Goal: Task Accomplishment & Management: Complete application form

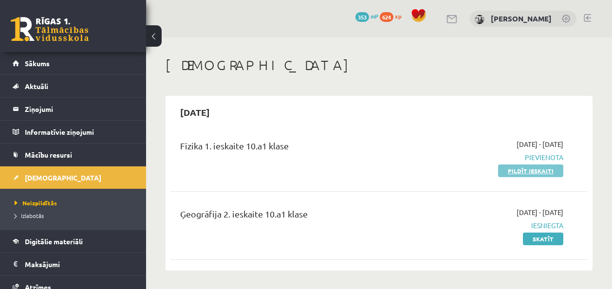
click at [505, 168] on link "Pildīt ieskaiti" at bounding box center [530, 171] width 65 height 13
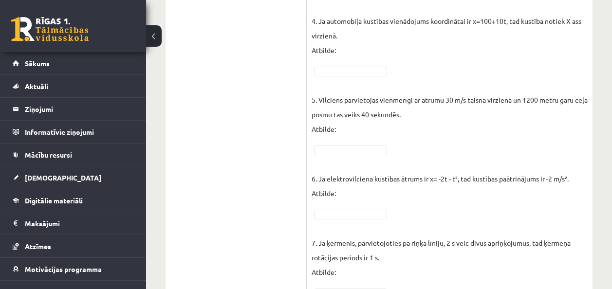
scroll to position [584, 0]
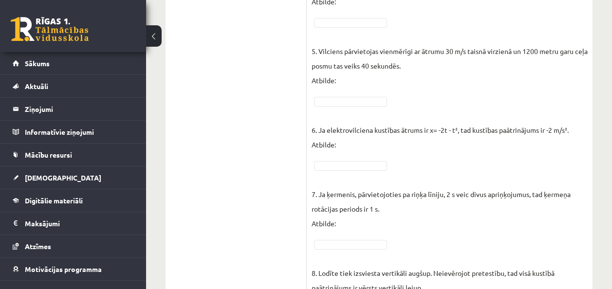
drag, startPoint x: 607, startPoint y: 151, endPoint x: 609, endPoint y: 130, distance: 21.5
click at [609, 130] on div "**********" at bounding box center [379, 44] width 466 height 1183
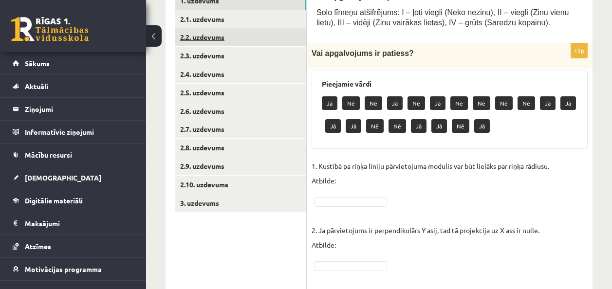
scroll to position [134, 0]
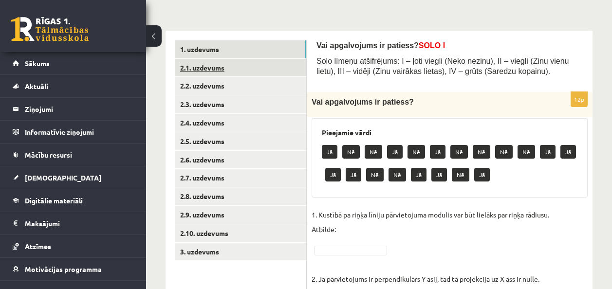
click at [218, 65] on link "2.1. uzdevums" at bounding box center [240, 68] width 131 height 18
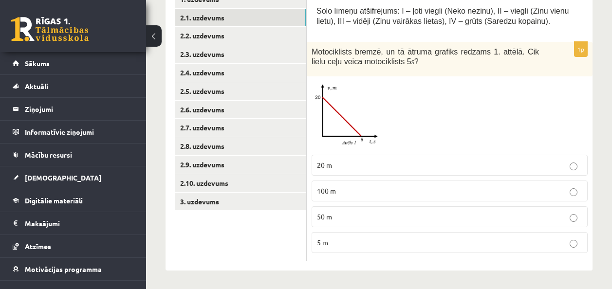
scroll to position [186, 0]
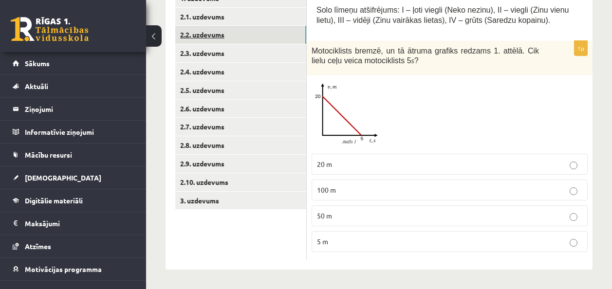
click at [224, 38] on link "2.2. uzdevums" at bounding box center [240, 35] width 131 height 18
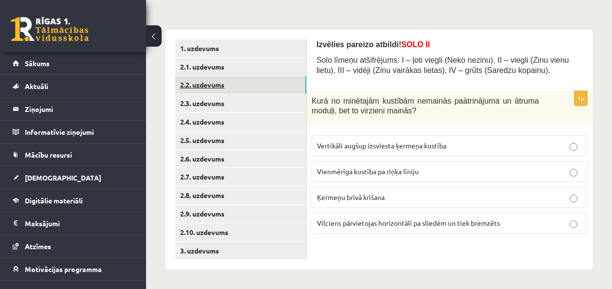
scroll to position [135, 0]
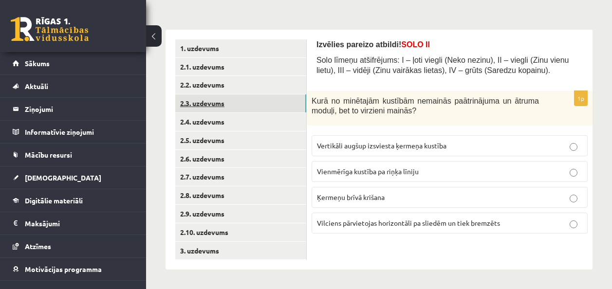
click at [262, 103] on link "2.3. uzdevums" at bounding box center [240, 103] width 131 height 18
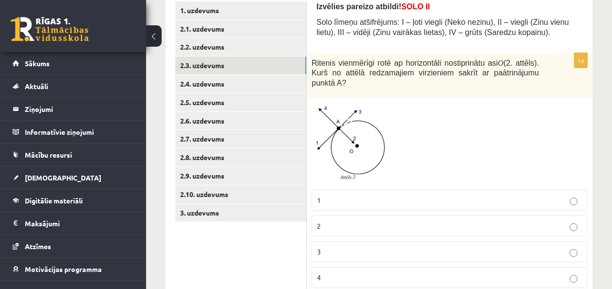
scroll to position [200, 0]
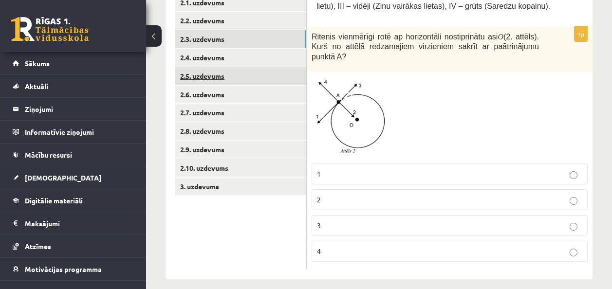
click at [230, 79] on link "2.5. uzdevums" at bounding box center [240, 76] width 131 height 18
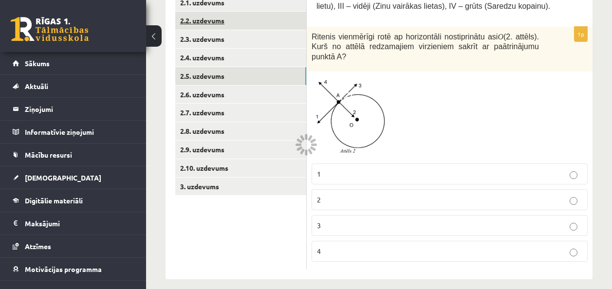
scroll to position [135, 0]
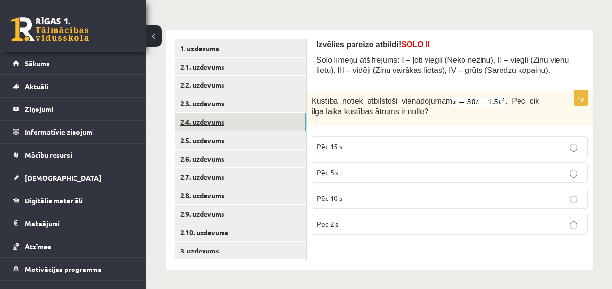
click at [235, 118] on link "2.4. uzdevums" at bounding box center [240, 122] width 131 height 18
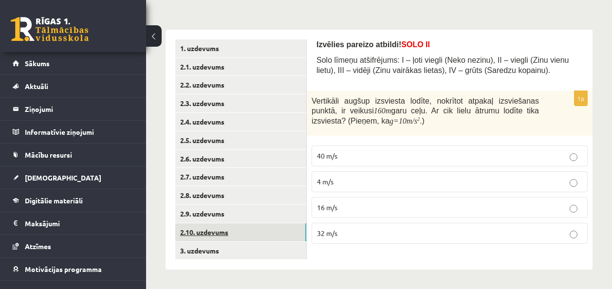
click at [227, 228] on link "2.10. uzdevums" at bounding box center [240, 233] width 131 height 18
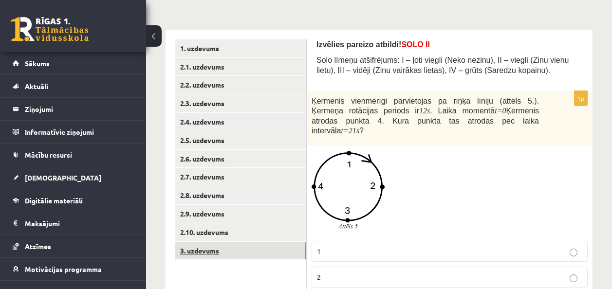
click at [220, 243] on link "3. uzdevums" at bounding box center [240, 251] width 131 height 18
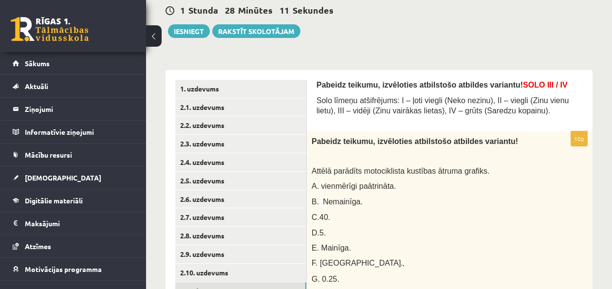
scroll to position [87, 0]
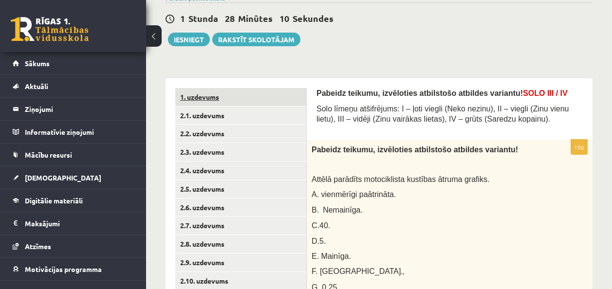
click at [265, 92] on link "1. uzdevums" at bounding box center [240, 97] width 131 height 18
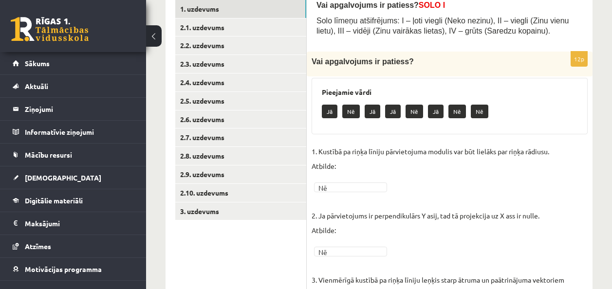
scroll to position [80, 0]
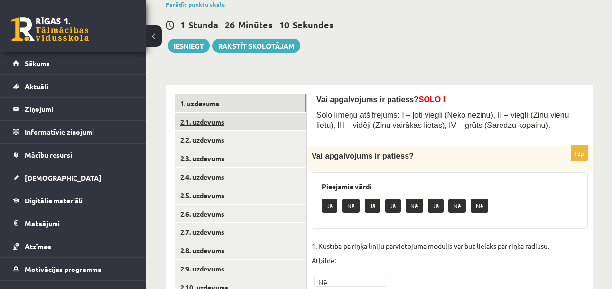
click at [214, 121] on link "2.1. uzdevums" at bounding box center [240, 122] width 131 height 18
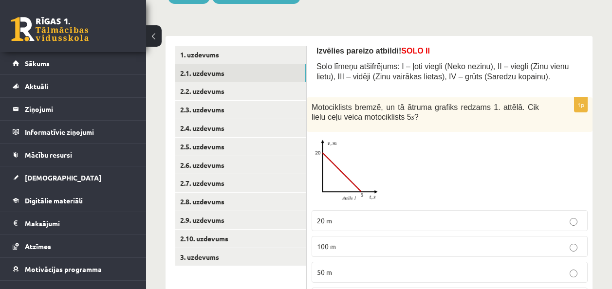
scroll to position [178, 0]
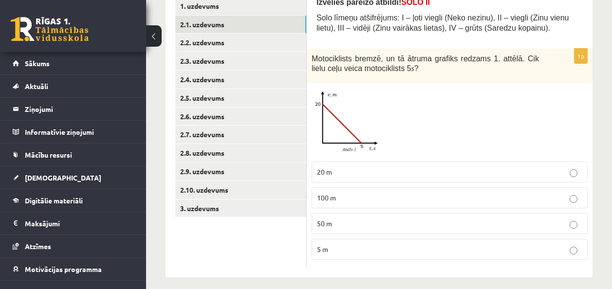
click at [348, 176] on p "20 m" at bounding box center [449, 172] width 265 height 10
click at [229, 40] on link "2.2. uzdevums" at bounding box center [240, 43] width 131 height 18
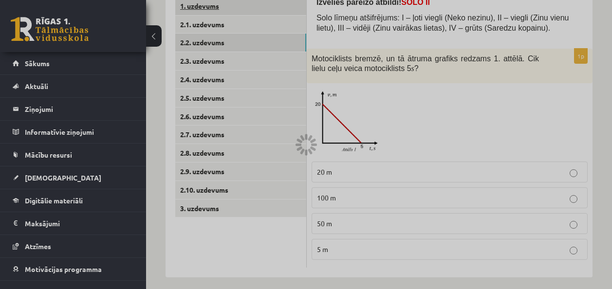
scroll to position [135, 0]
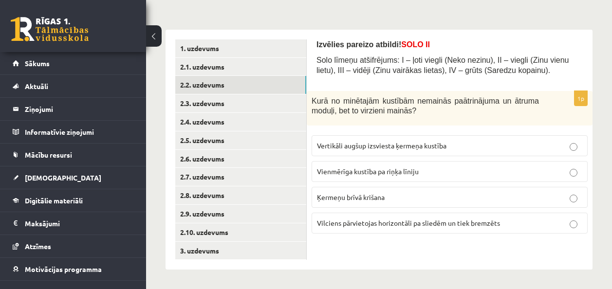
click at [351, 164] on label "Vienmērīga kustība pa riņķa līniju" at bounding box center [450, 171] width 276 height 21
click at [343, 176] on p "Vienmērīga kustība pa riņķa līniju" at bounding box center [449, 172] width 265 height 10
click at [265, 100] on link "2.3. uzdevums" at bounding box center [240, 103] width 131 height 18
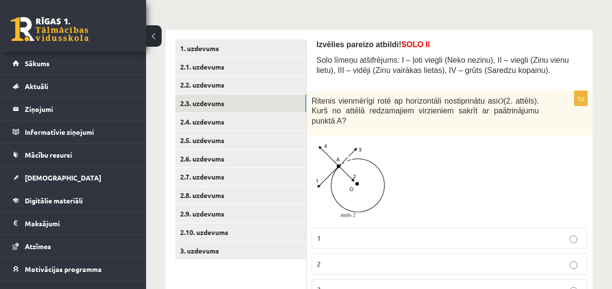
click at [356, 163] on img at bounding box center [348, 182] width 73 height 82
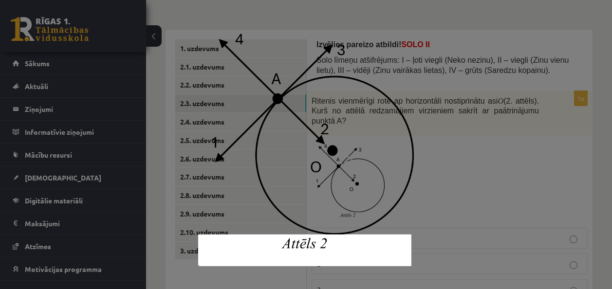
click at [483, 148] on div at bounding box center [306, 144] width 612 height 289
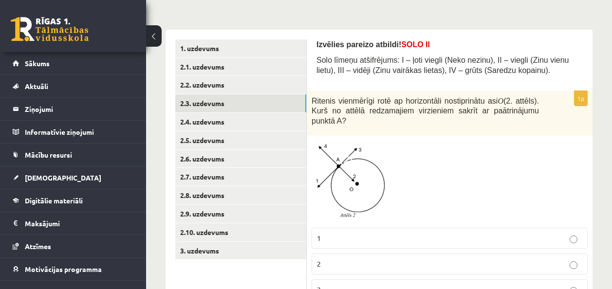
click at [354, 233] on p "1" at bounding box center [449, 238] width 265 height 10
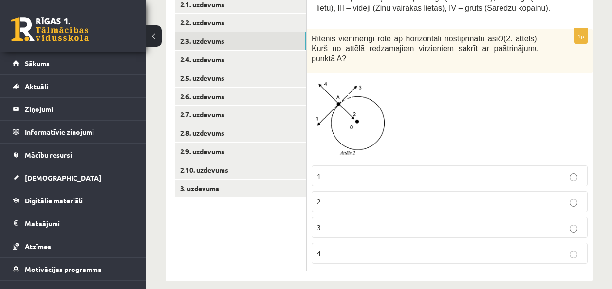
scroll to position [200, 0]
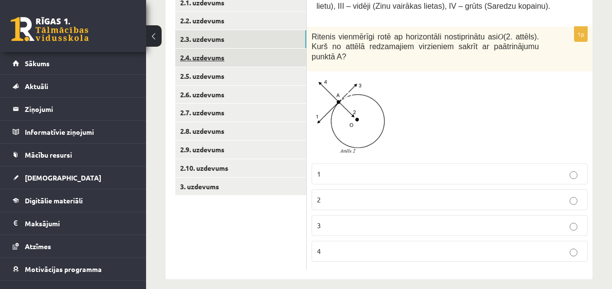
click at [210, 51] on link "2.4. uzdevums" at bounding box center [240, 58] width 131 height 18
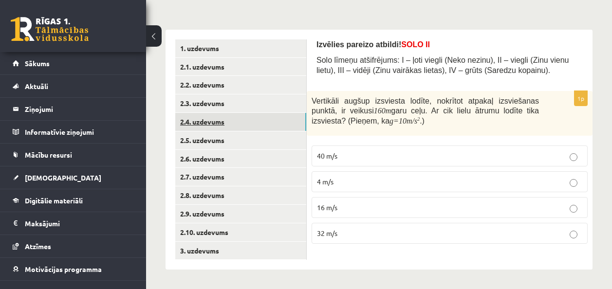
scroll to position [135, 0]
click at [315, 150] on label "40 m/s" at bounding box center [450, 156] width 276 height 21
click at [236, 129] on link "2.4. uzdevums" at bounding box center [240, 122] width 131 height 18
click at [240, 139] on link "2.5. uzdevums" at bounding box center [240, 140] width 131 height 18
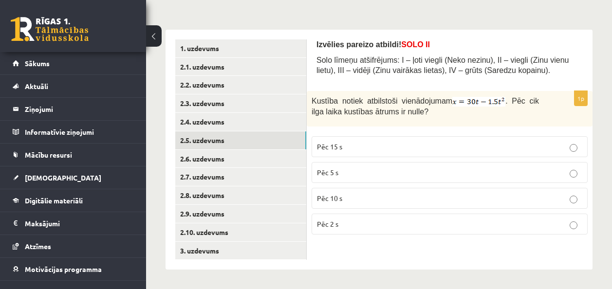
click at [387, 199] on p "Pēc 10 s" at bounding box center [449, 198] width 265 height 10
click at [266, 157] on link "2.6. uzdevums" at bounding box center [240, 159] width 131 height 18
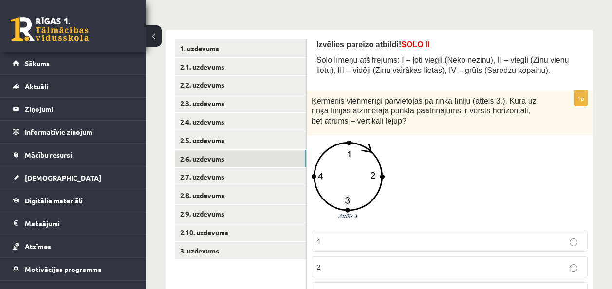
click at [372, 152] on img at bounding box center [348, 183] width 73 height 85
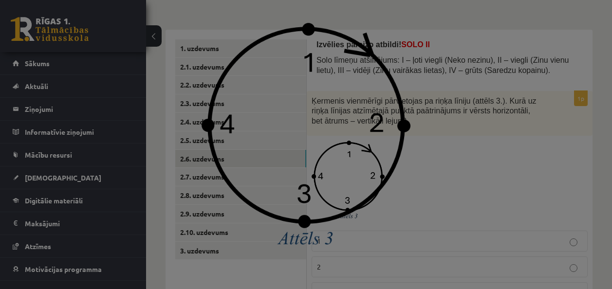
click at [444, 149] on div at bounding box center [306, 144] width 612 height 289
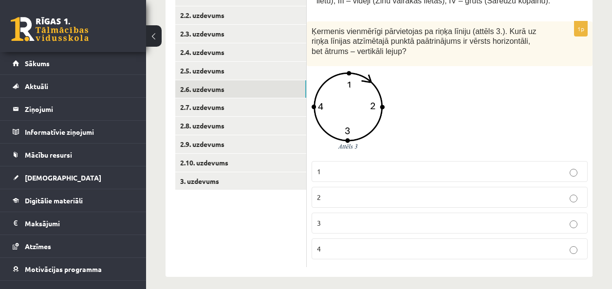
scroll to position [212, 0]
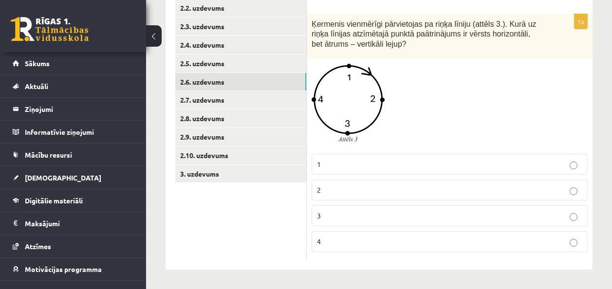
click at [340, 192] on p "2" at bounding box center [449, 190] width 265 height 10
click at [272, 97] on link "2.7. uzdevums" at bounding box center [240, 100] width 131 height 18
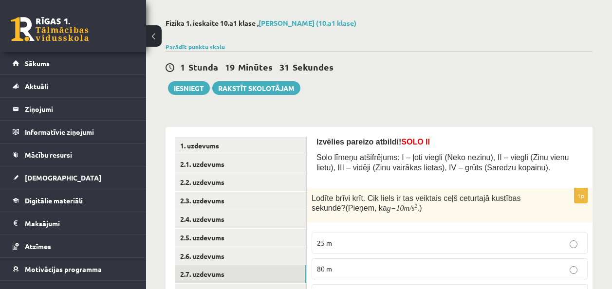
scroll to position [135, 0]
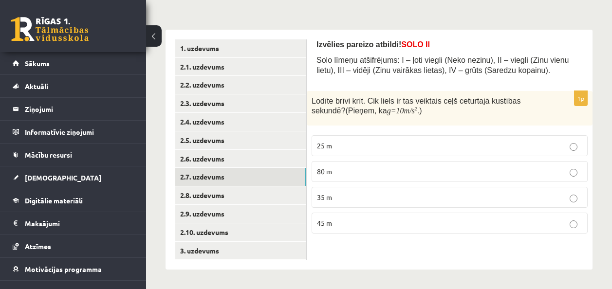
click at [315, 190] on label "35 m" at bounding box center [450, 197] width 276 height 21
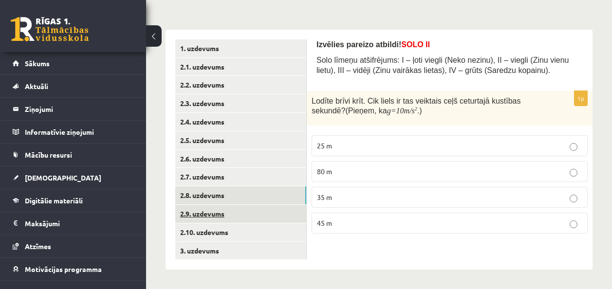
click at [266, 206] on link "2.9. uzdevums" at bounding box center [240, 214] width 131 height 18
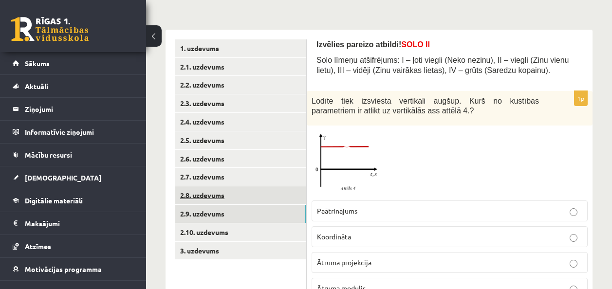
click at [283, 187] on link "2.8. uzdevums" at bounding box center [240, 196] width 131 height 18
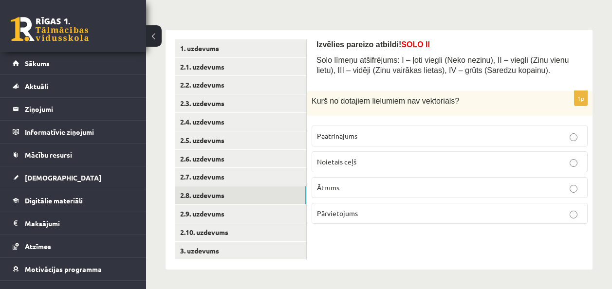
click at [353, 165] on span "Noietais ceļš" at bounding box center [336, 161] width 39 height 9
drag, startPoint x: 390, startPoint y: 217, endPoint x: 446, endPoint y: 249, distance: 63.9
click at [460, 254] on div "Izvēlies pareizo atbildi! SOLO II Solo līmeņu atšifrējums: I – ļoti viegli (Nek…" at bounding box center [450, 150] width 286 height 241
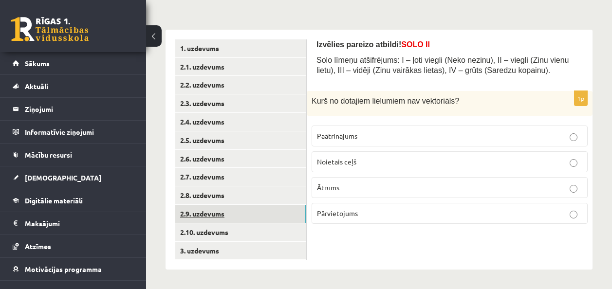
click at [275, 212] on link "2.9. uzdevums" at bounding box center [240, 214] width 131 height 18
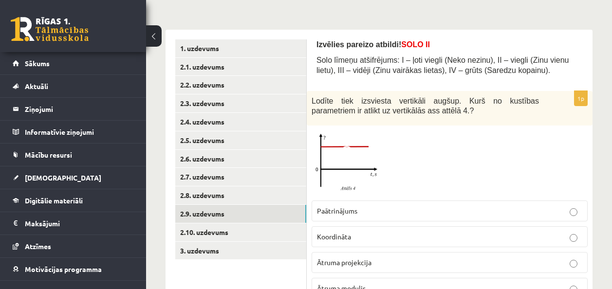
scroll to position [182, 0]
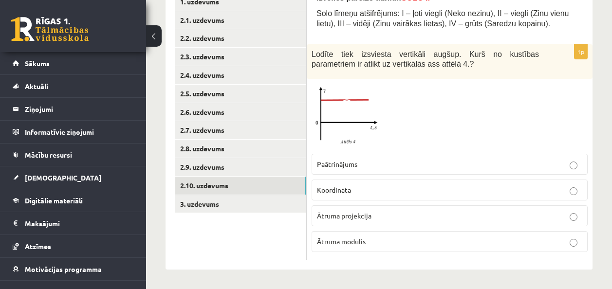
click at [236, 183] on link "2.10. uzdevums" at bounding box center [240, 186] width 131 height 18
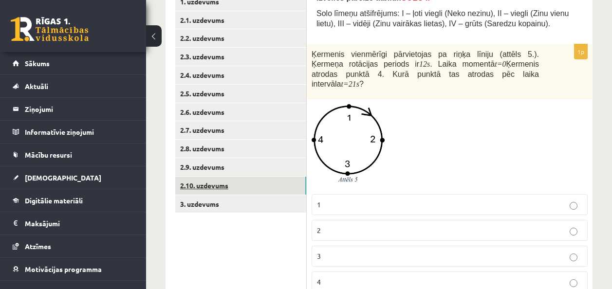
click at [256, 188] on link "2.10. uzdevums" at bounding box center [240, 186] width 131 height 18
click at [247, 203] on link "3. uzdevums" at bounding box center [240, 204] width 131 height 18
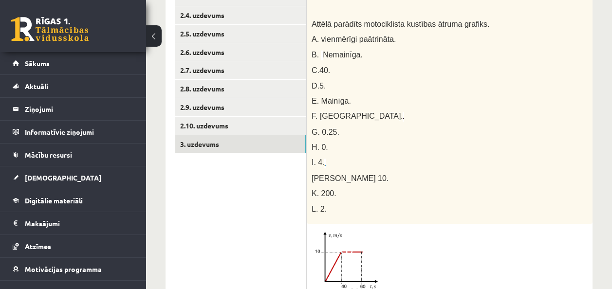
scroll to position [231, 0]
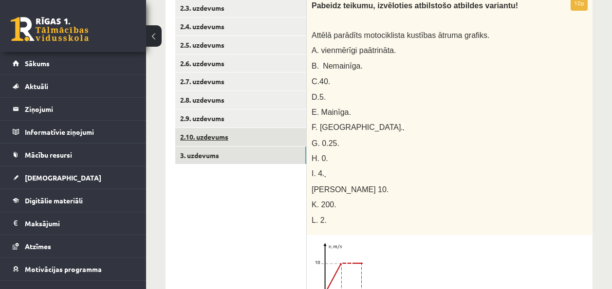
click at [239, 140] on link "2.10. uzdevums" at bounding box center [240, 137] width 131 height 18
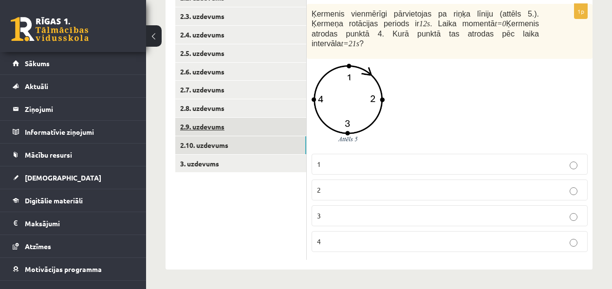
scroll to position [213, 0]
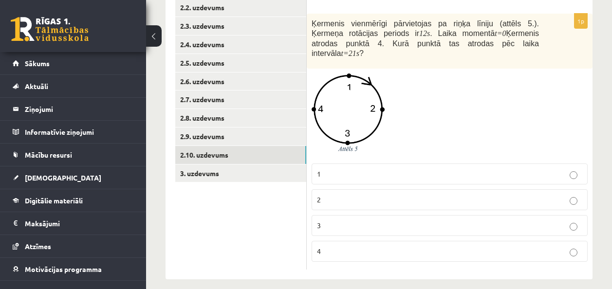
click at [332, 195] on p "2" at bounding box center [449, 200] width 265 height 10
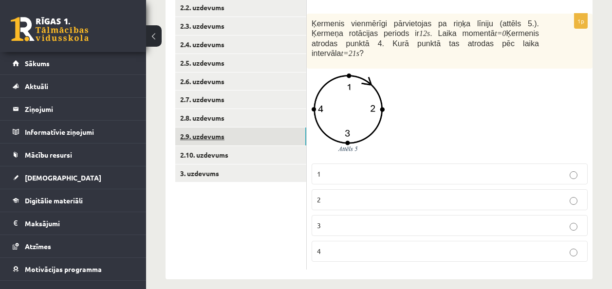
click at [251, 130] on link "2.9. uzdevums" at bounding box center [240, 137] width 131 height 18
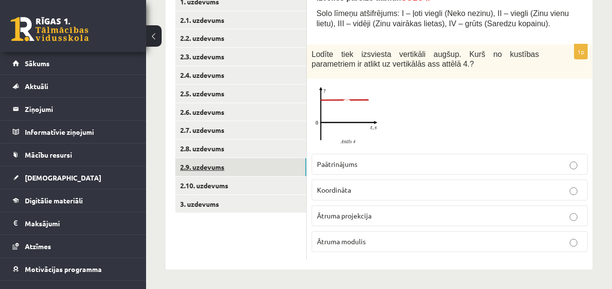
scroll to position [182, 0]
click at [225, 182] on link "2.10. uzdevums" at bounding box center [240, 186] width 131 height 18
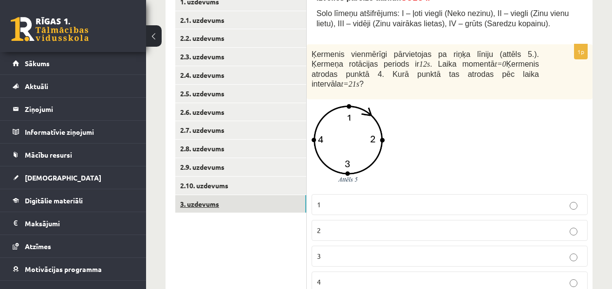
click at [246, 208] on link "3. uzdevums" at bounding box center [240, 204] width 131 height 18
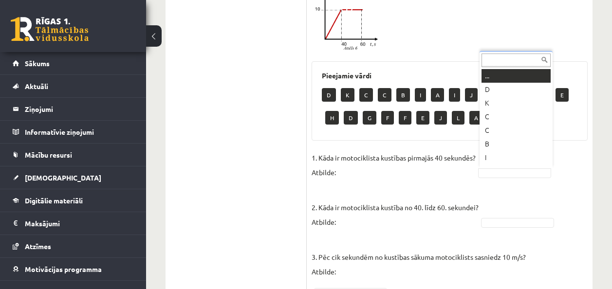
scroll to position [496, 0]
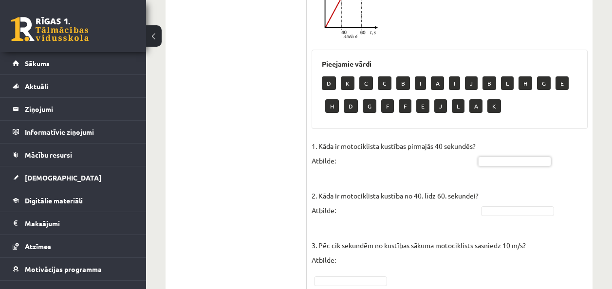
drag, startPoint x: 494, startPoint y: 165, endPoint x: 487, endPoint y: 183, distance: 19.1
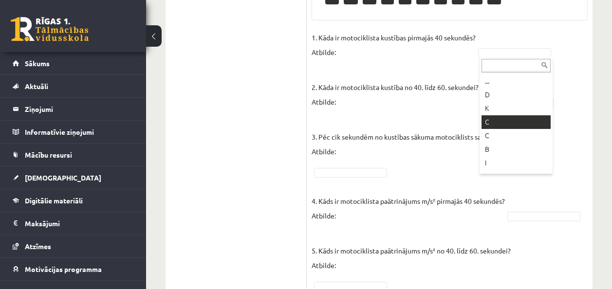
scroll to position [594, 0]
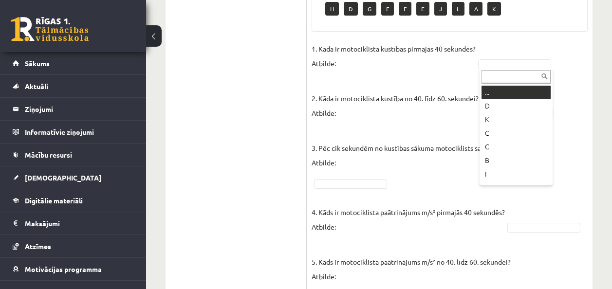
type input "*"
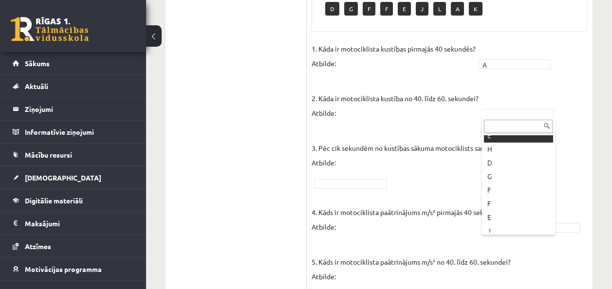
scroll to position [195, 0]
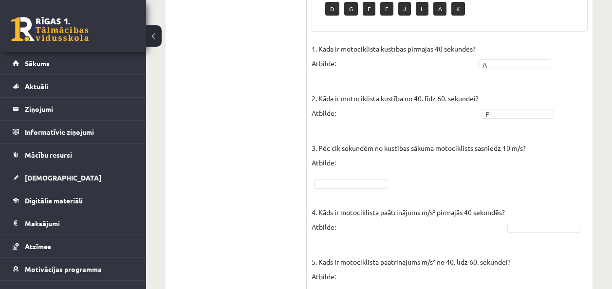
drag, startPoint x: 379, startPoint y: 173, endPoint x: 364, endPoint y: 187, distance: 20.7
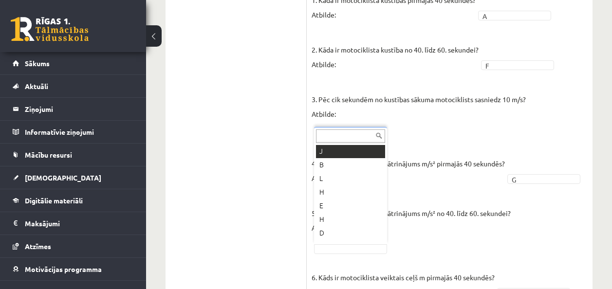
scroll to position [97, 0]
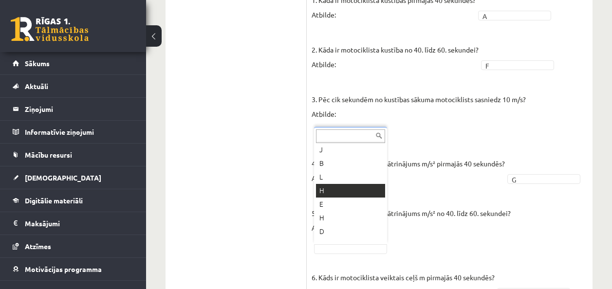
drag, startPoint x: 358, startPoint y: 193, endPoint x: 378, endPoint y: 199, distance: 20.5
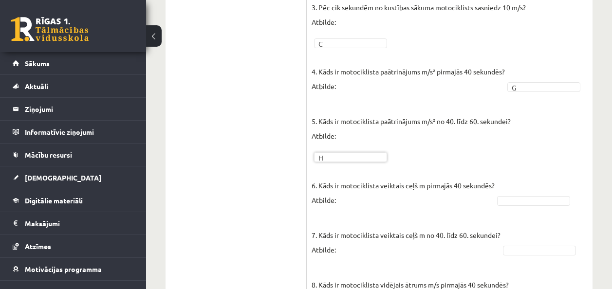
scroll to position [740, 0]
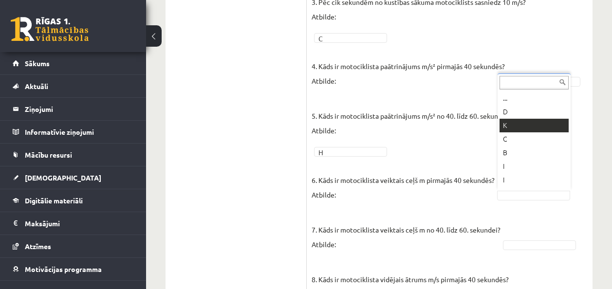
drag, startPoint x: 522, startPoint y: 124, endPoint x: 513, endPoint y: 129, distance: 10.7
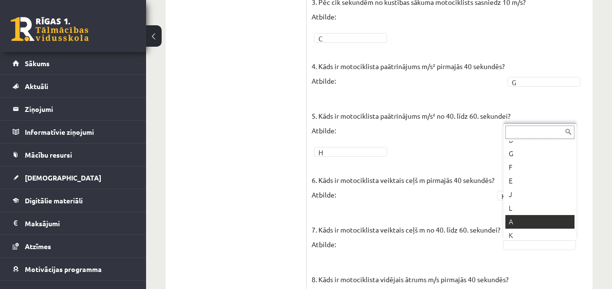
scroll to position [162, 0]
drag, startPoint x: 520, startPoint y: 233, endPoint x: 525, endPoint y: 232, distance: 5.9
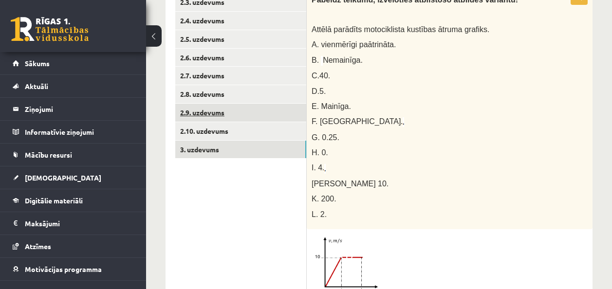
scroll to position [181, 0]
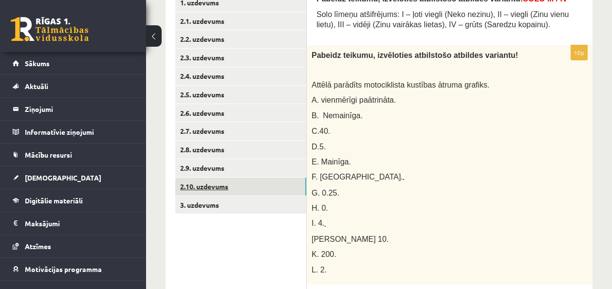
click at [251, 188] on link "2.10. uzdevums" at bounding box center [240, 187] width 131 height 18
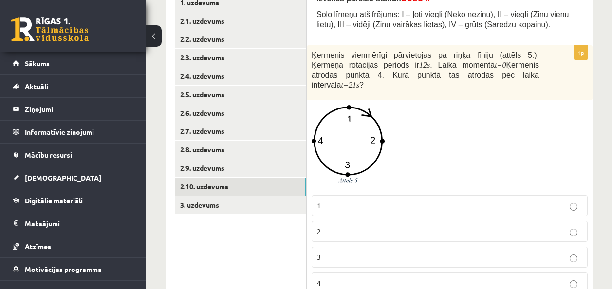
click at [307, 168] on div "1p Ķermenis vienmērīgi pārvietojas pa riņķa līniju (attēls 5.). Ķermeņa rotācij…" at bounding box center [450, 173] width 286 height 257
click at [274, 165] on link "2.9. uzdevums" at bounding box center [240, 168] width 131 height 18
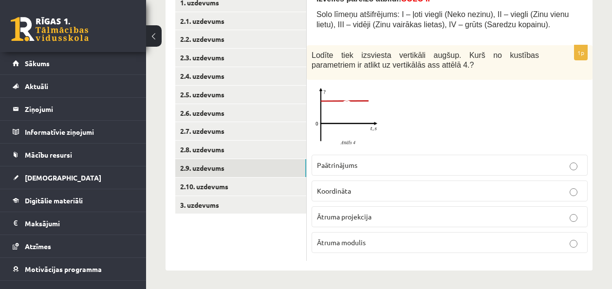
click at [364, 101] on img at bounding box center [348, 117] width 73 height 65
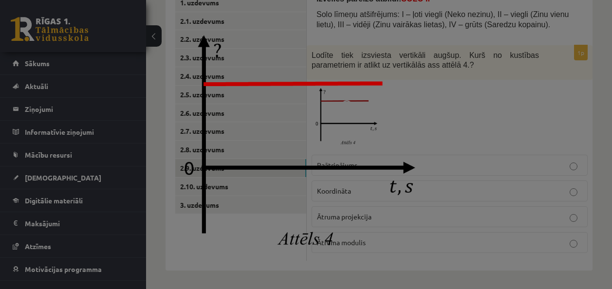
click at [434, 93] on img at bounding box center [305, 144] width 273 height 243
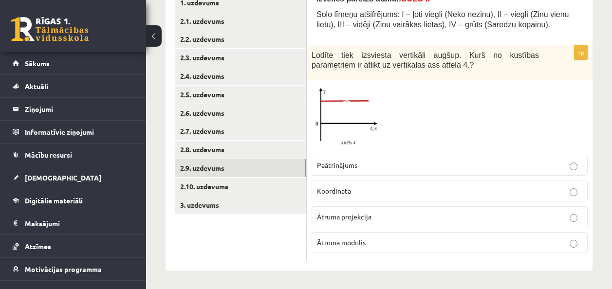
click at [389, 156] on label "Paātrinājums" at bounding box center [450, 165] width 276 height 21
click at [244, 139] on link "2.7. uzdevums" at bounding box center [240, 131] width 131 height 18
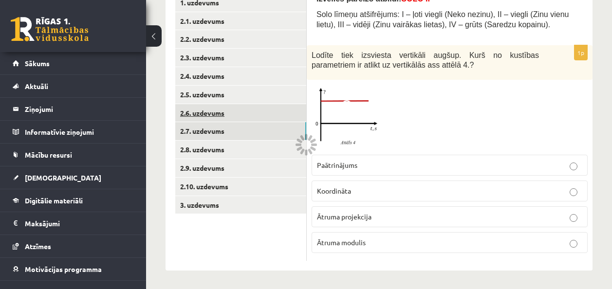
scroll to position [135, 0]
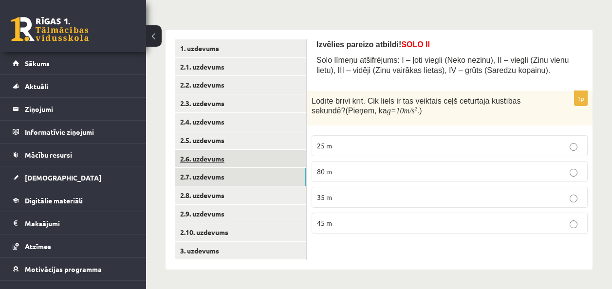
click at [244, 150] on link "2.6. uzdevums" at bounding box center [240, 159] width 131 height 18
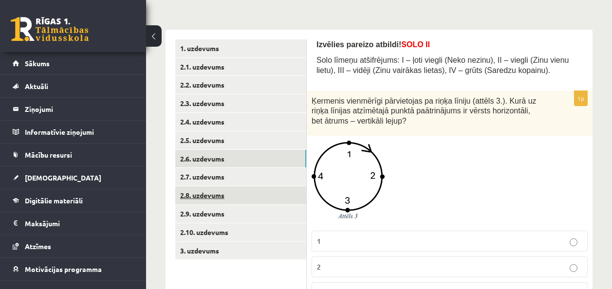
click at [235, 192] on link "2.8. uzdevums" at bounding box center [240, 196] width 131 height 18
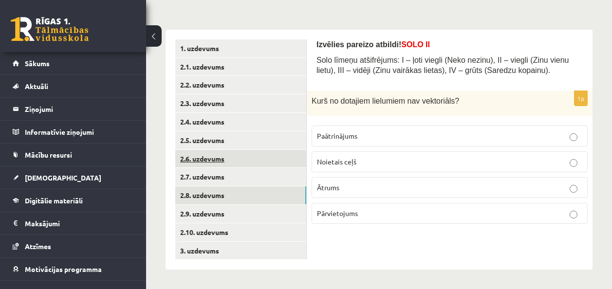
click at [276, 168] on link "2.6. uzdevums" at bounding box center [240, 159] width 131 height 18
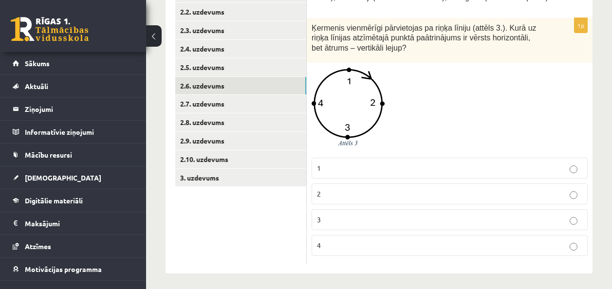
scroll to position [212, 0]
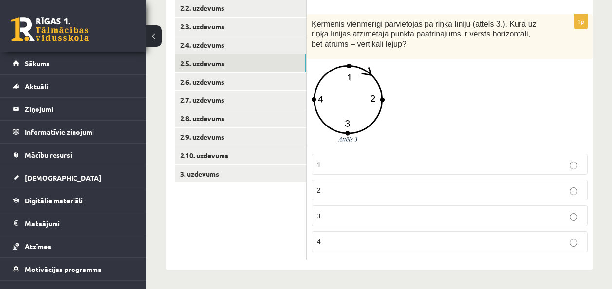
click at [209, 66] on link "2.5. uzdevums" at bounding box center [240, 64] width 131 height 18
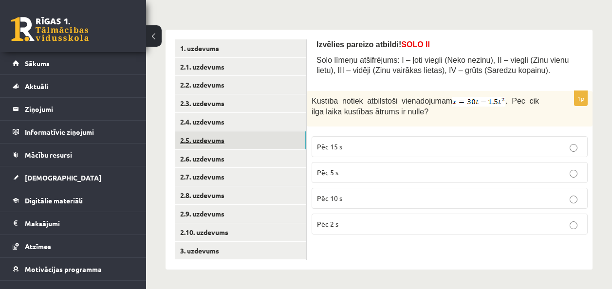
scroll to position [135, 0]
click at [227, 100] on link "2.3. uzdevums" at bounding box center [240, 103] width 131 height 18
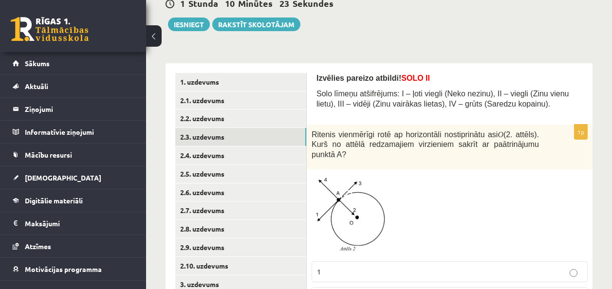
scroll to position [5, 0]
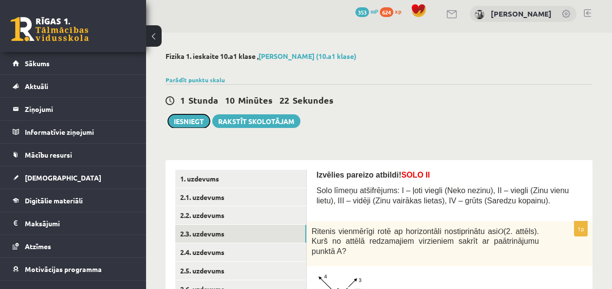
click at [208, 126] on div "Iesniegt Rakstīt skolotājam" at bounding box center [233, 121] width 135 height 14
click at [205, 125] on button "Iesniegt" at bounding box center [189, 121] width 42 height 14
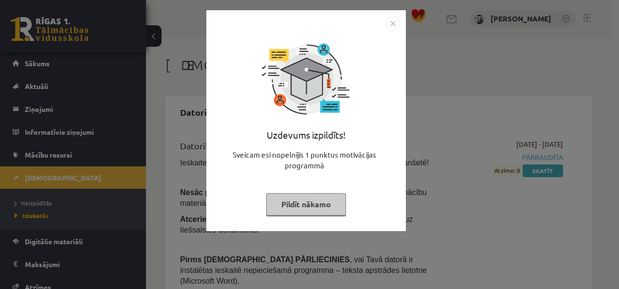
click at [298, 210] on button "Pildīt nākamo" at bounding box center [306, 204] width 80 height 22
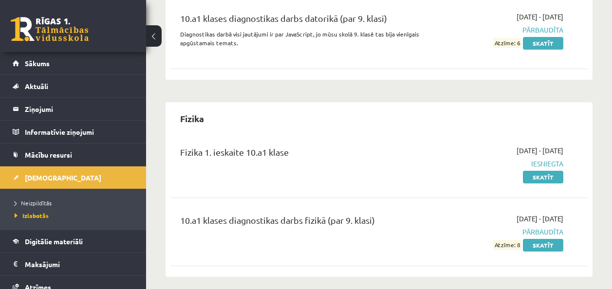
scroll to position [341, 0]
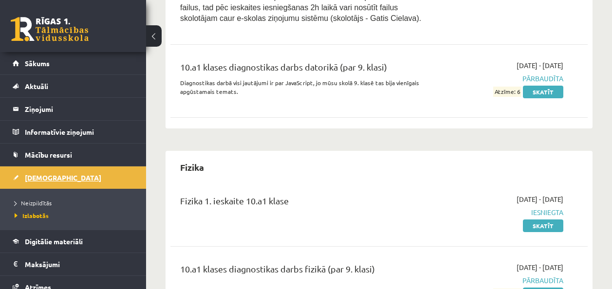
click at [98, 179] on link "[DEMOGRAPHIC_DATA]" at bounding box center [73, 178] width 121 height 22
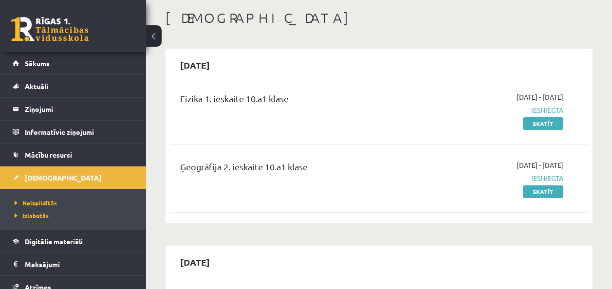
scroll to position [49, 0]
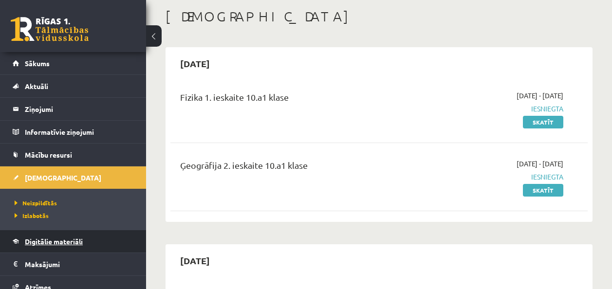
click at [42, 247] on link "Digitālie materiāli" at bounding box center [73, 241] width 121 height 22
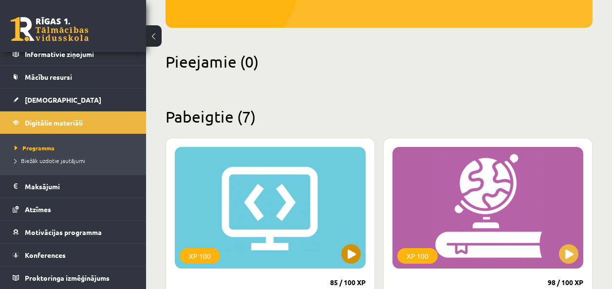
scroll to position [243, 0]
